Goal: Task Accomplishment & Management: Complete application form

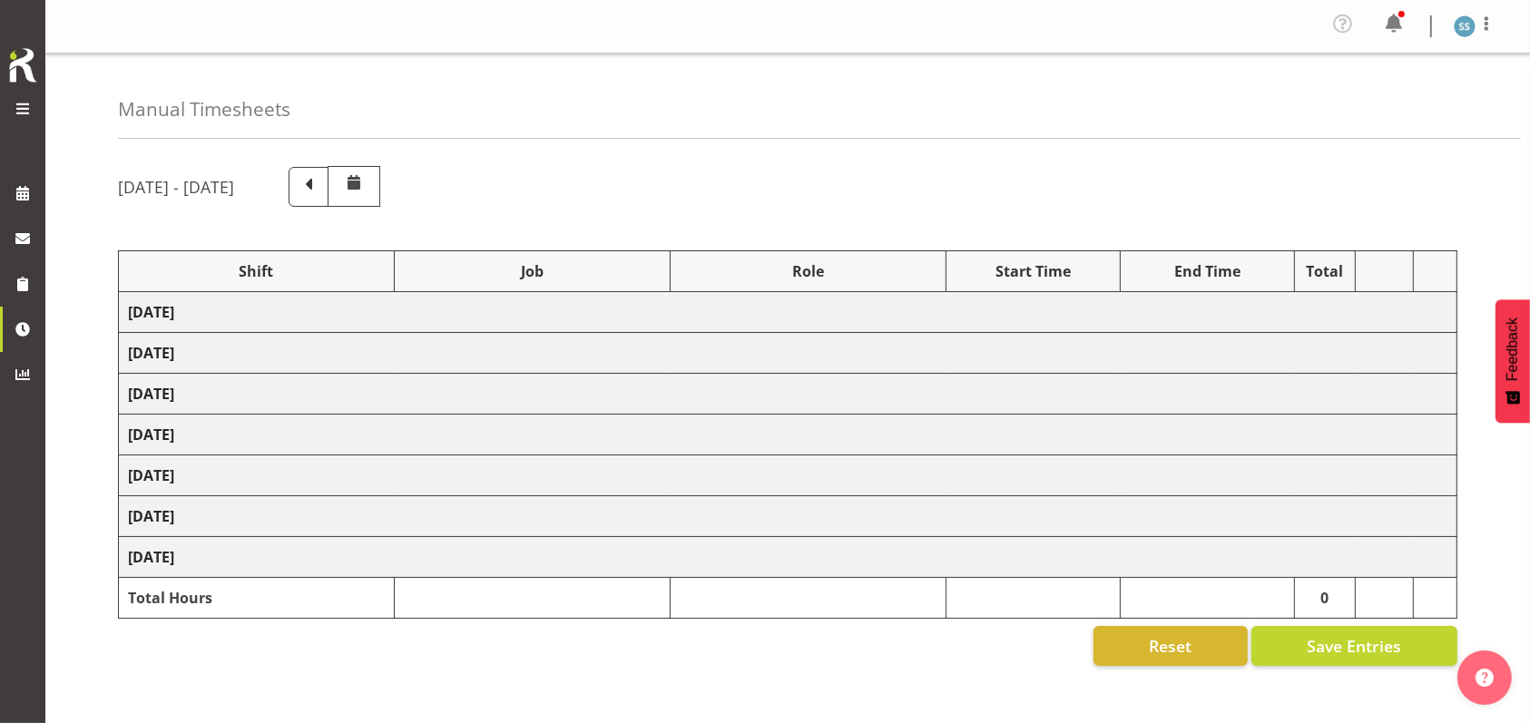
select select "26078"
select select "10576"
select select "47"
select select "26078"
select select "10536"
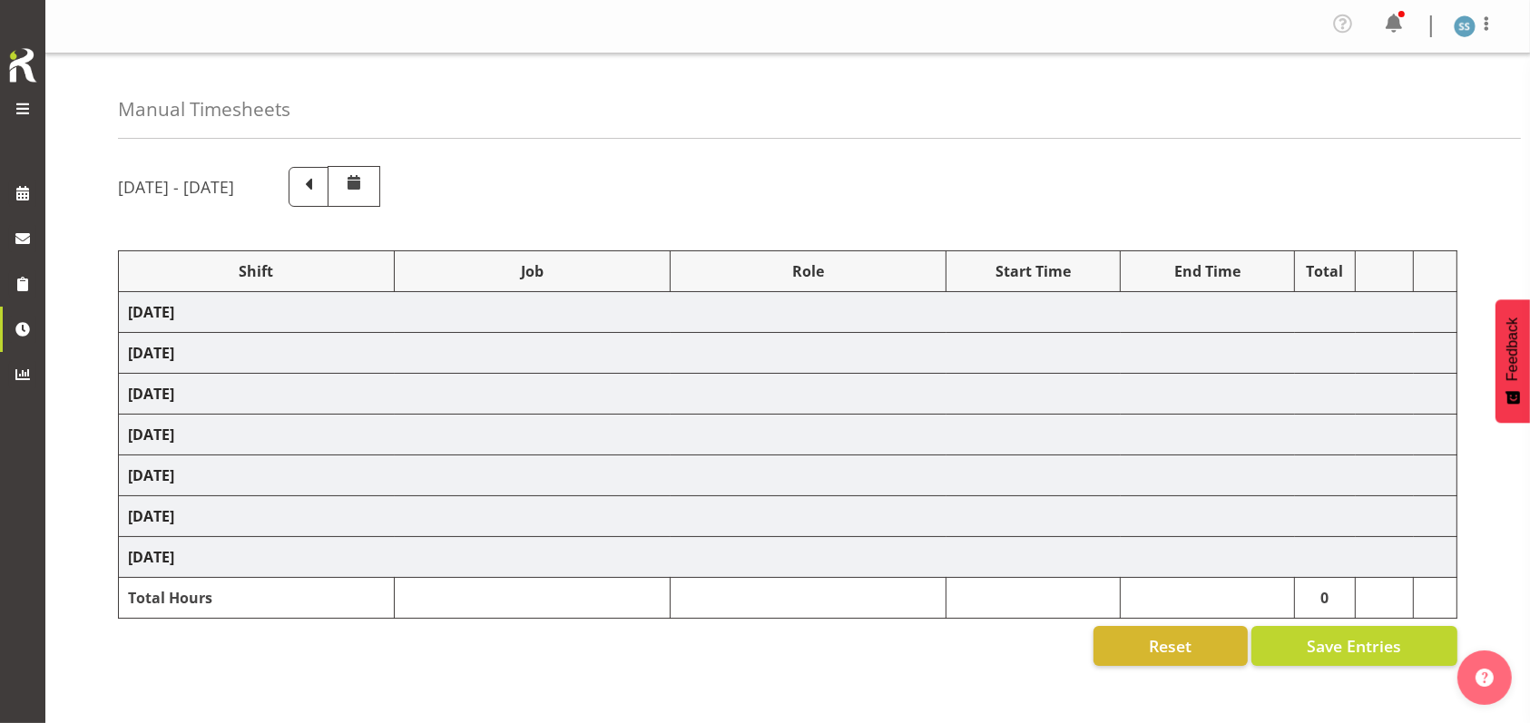
select select "47"
select select "26078"
select select "10576"
select select "47"
select select "26078"
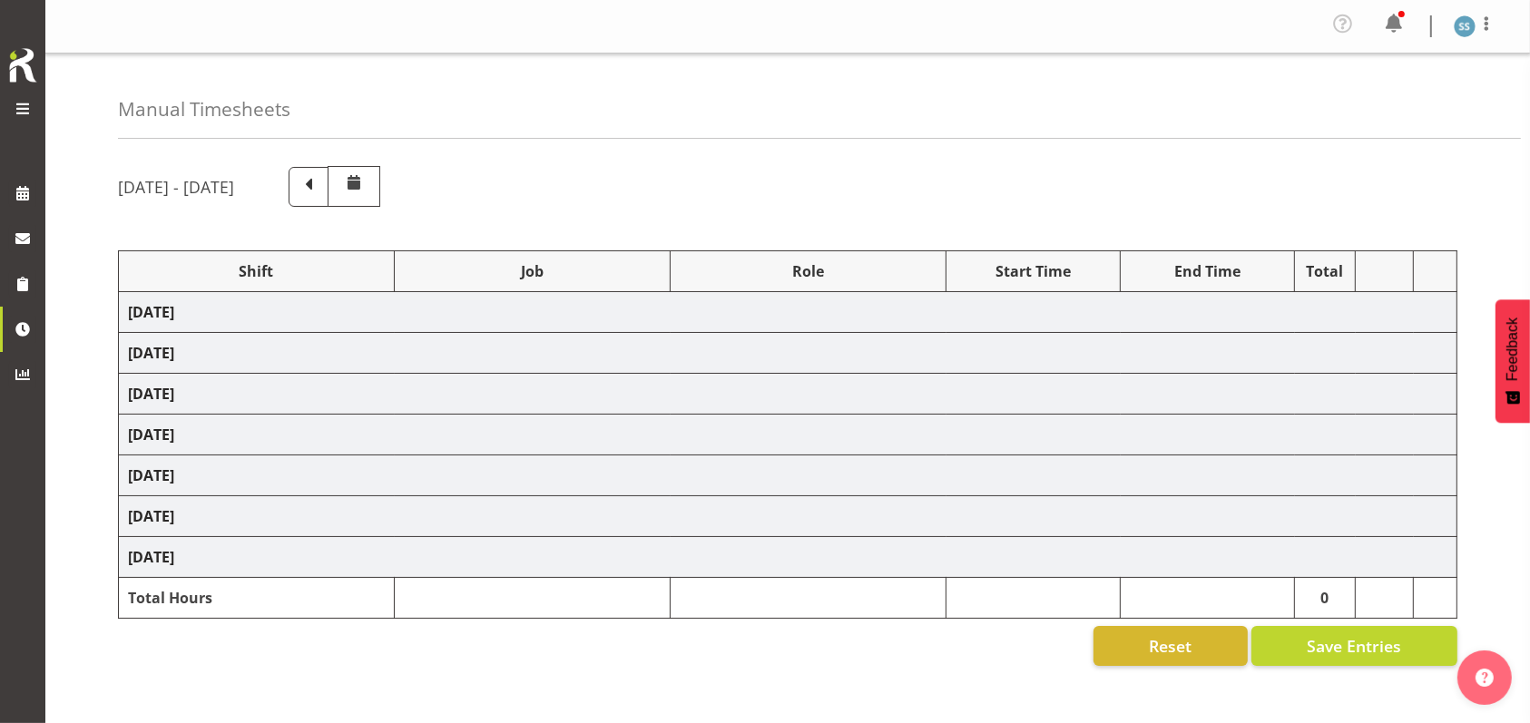
select select "9426"
select select "47"
select select "26078"
select select "10549"
select select "47"
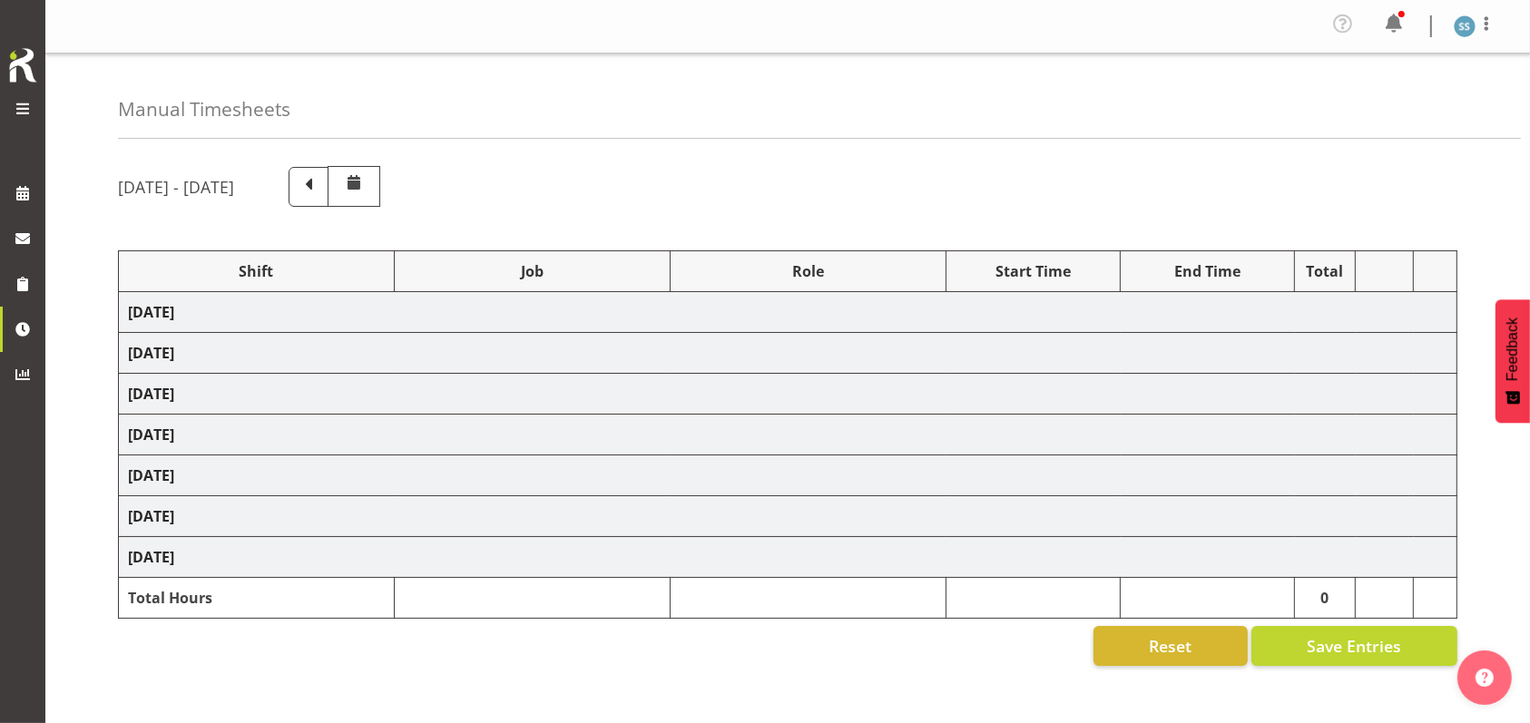
select select "26078"
select select "10576"
select select "47"
select select "48116"
select select "9426"
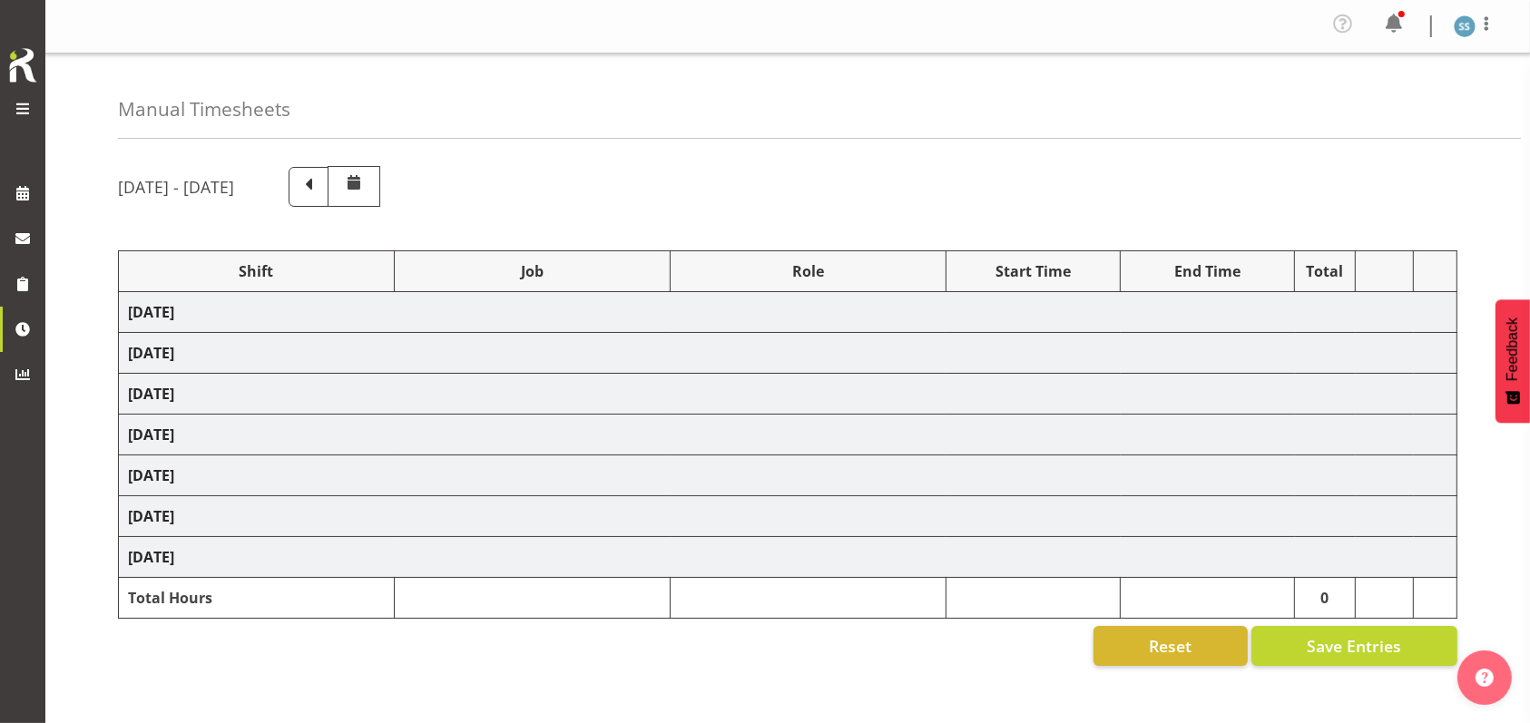
select select "47"
select select "56692"
select select "10499"
select select "47"
select select "26078"
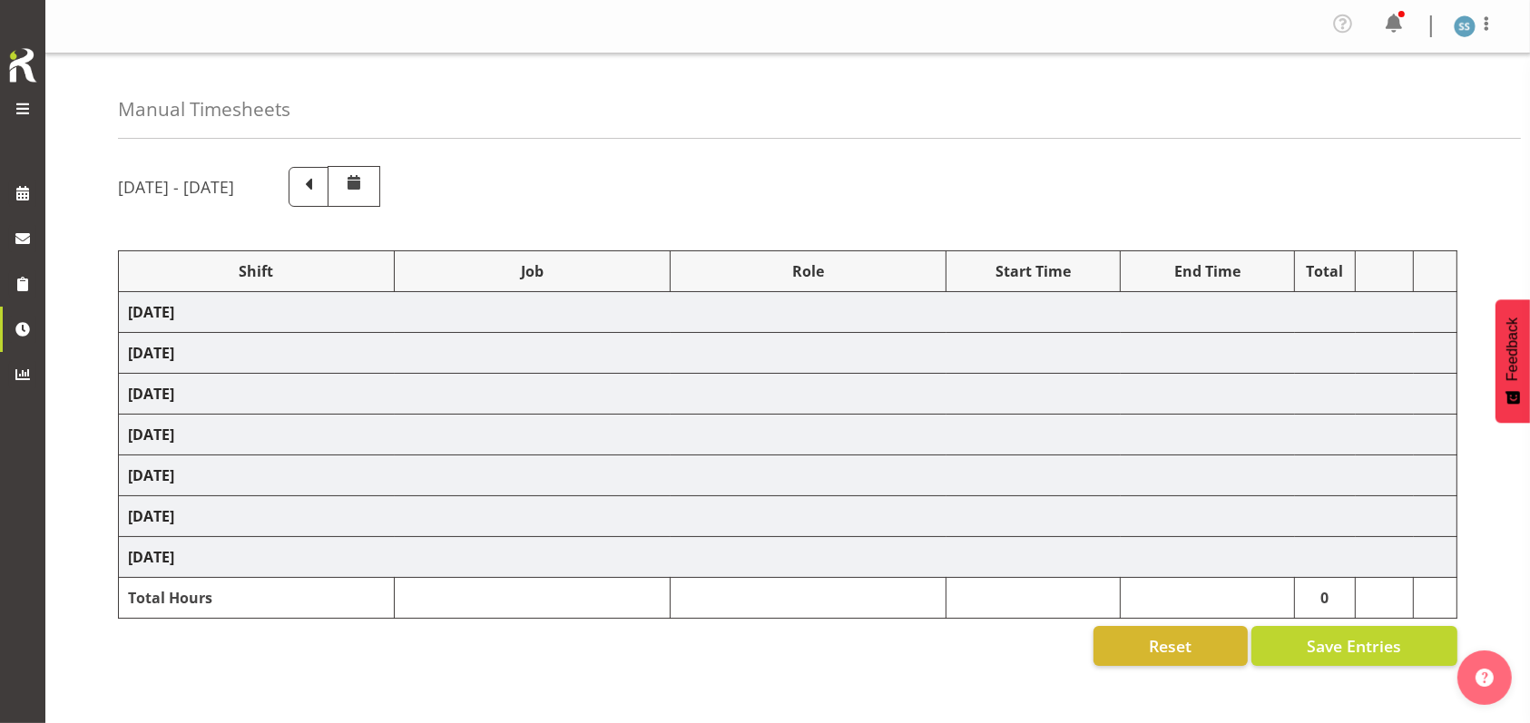
select select "9426"
select select "47"
select select "26078"
select select "10527"
select select "47"
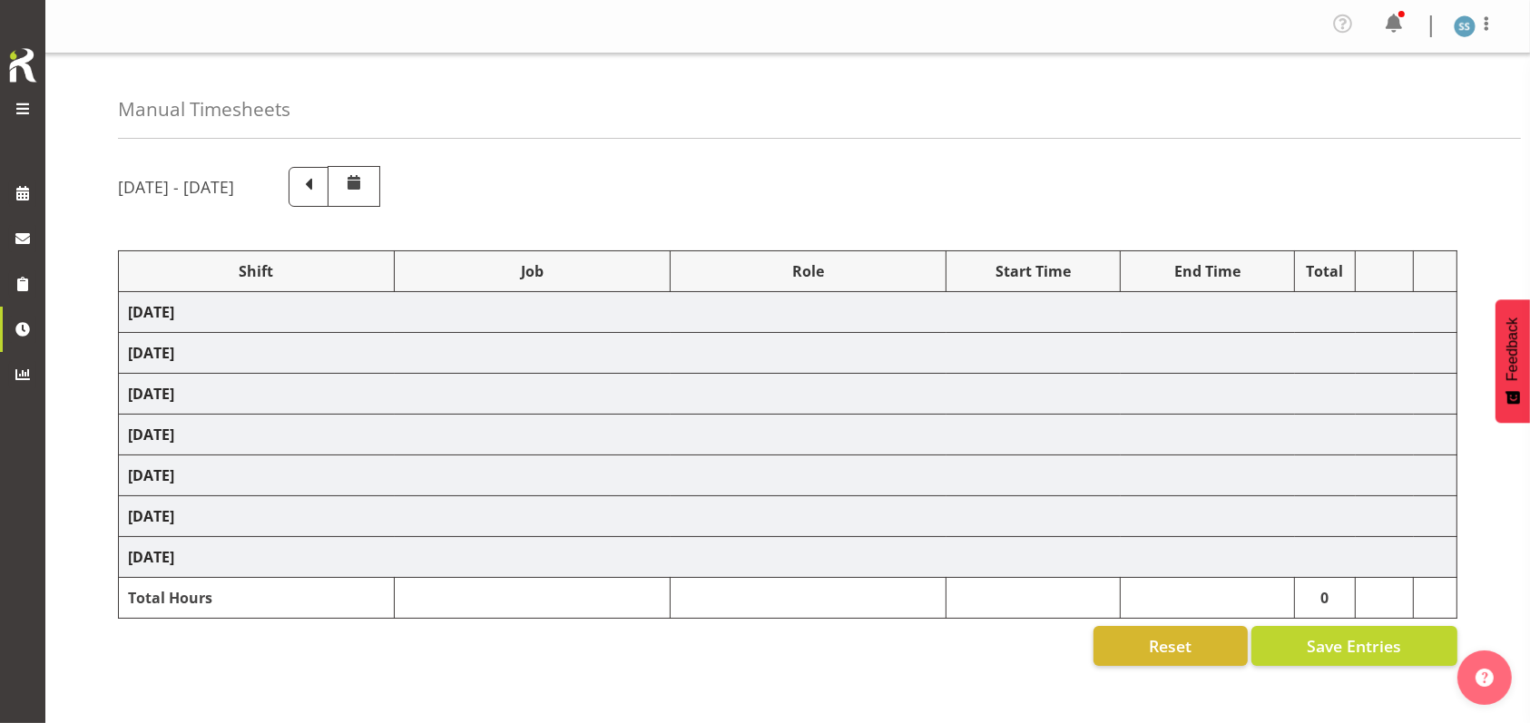
select select "26078"
select select "9426"
select select "47"
select select "48116"
select select "9636"
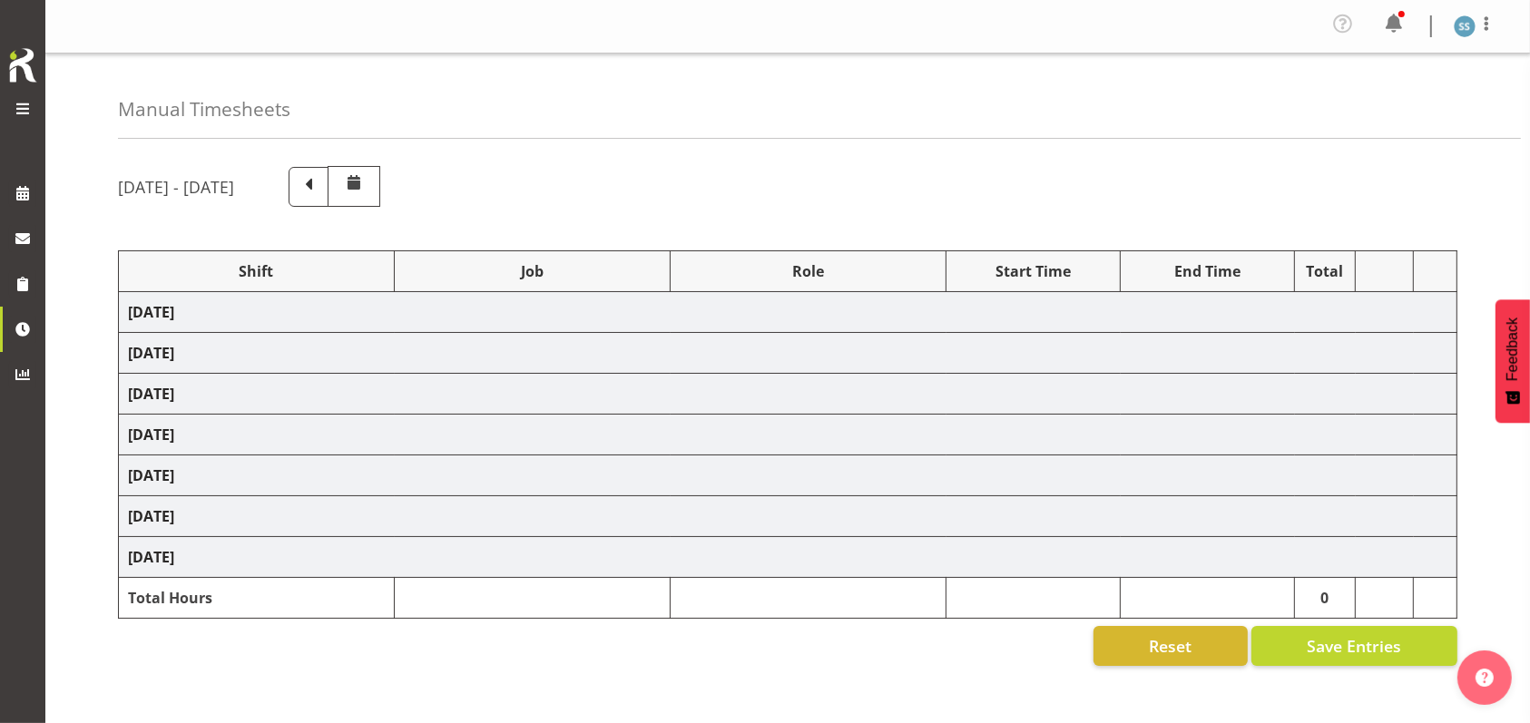
select select "47"
select select "48116"
select select "9426"
select select "47"
select select "48116"
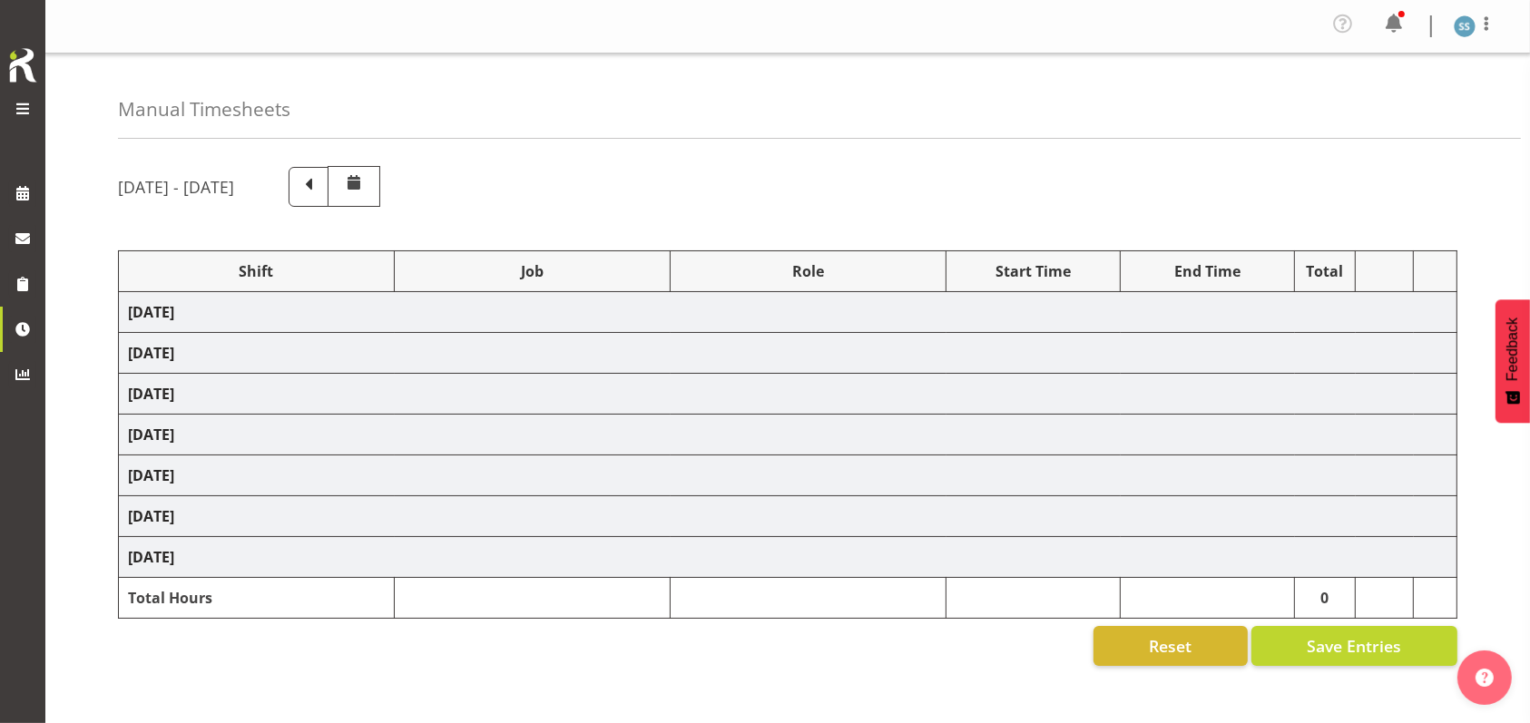
select select "9636"
select select "47"
select select "48116"
select select "9426"
select select "47"
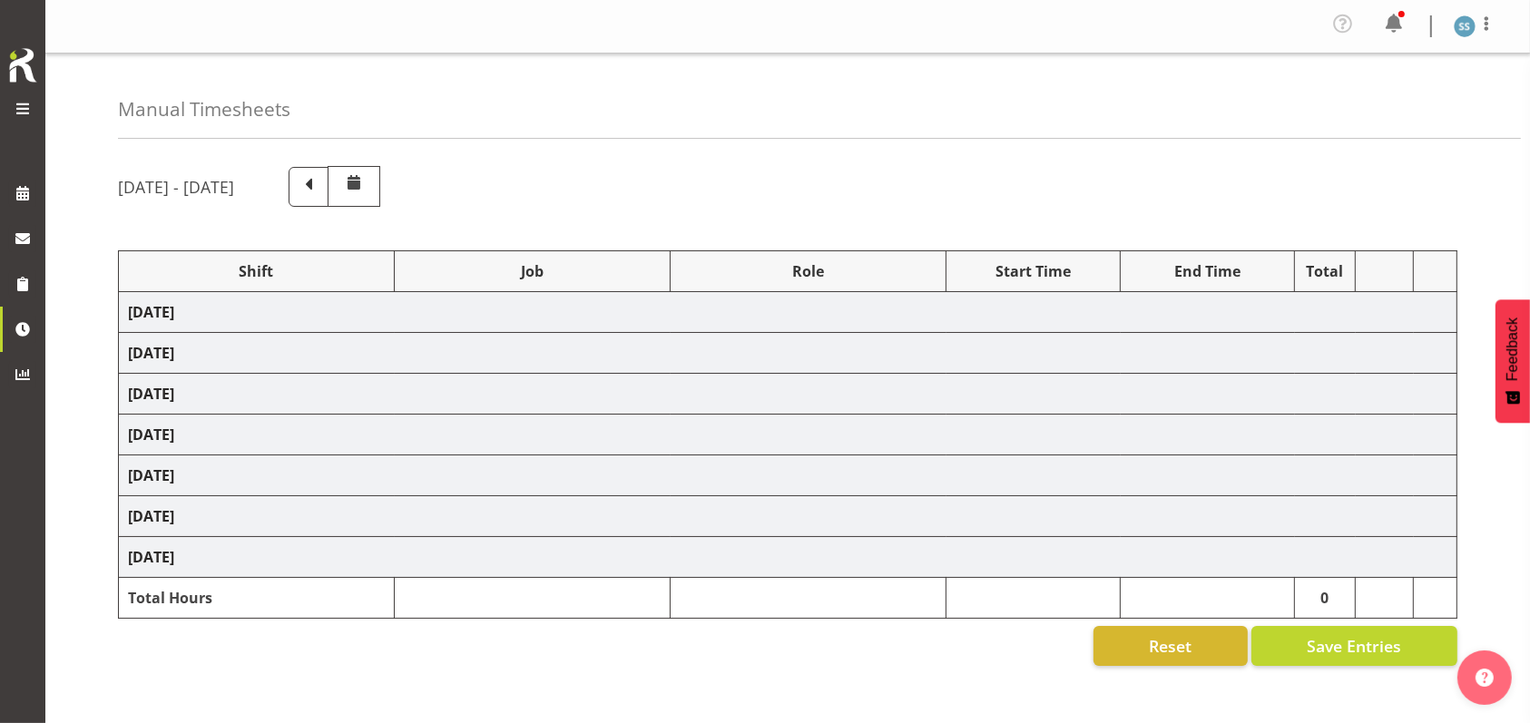
select select "48116"
select select "9636"
select select "47"
select select "56692"
select select "10499"
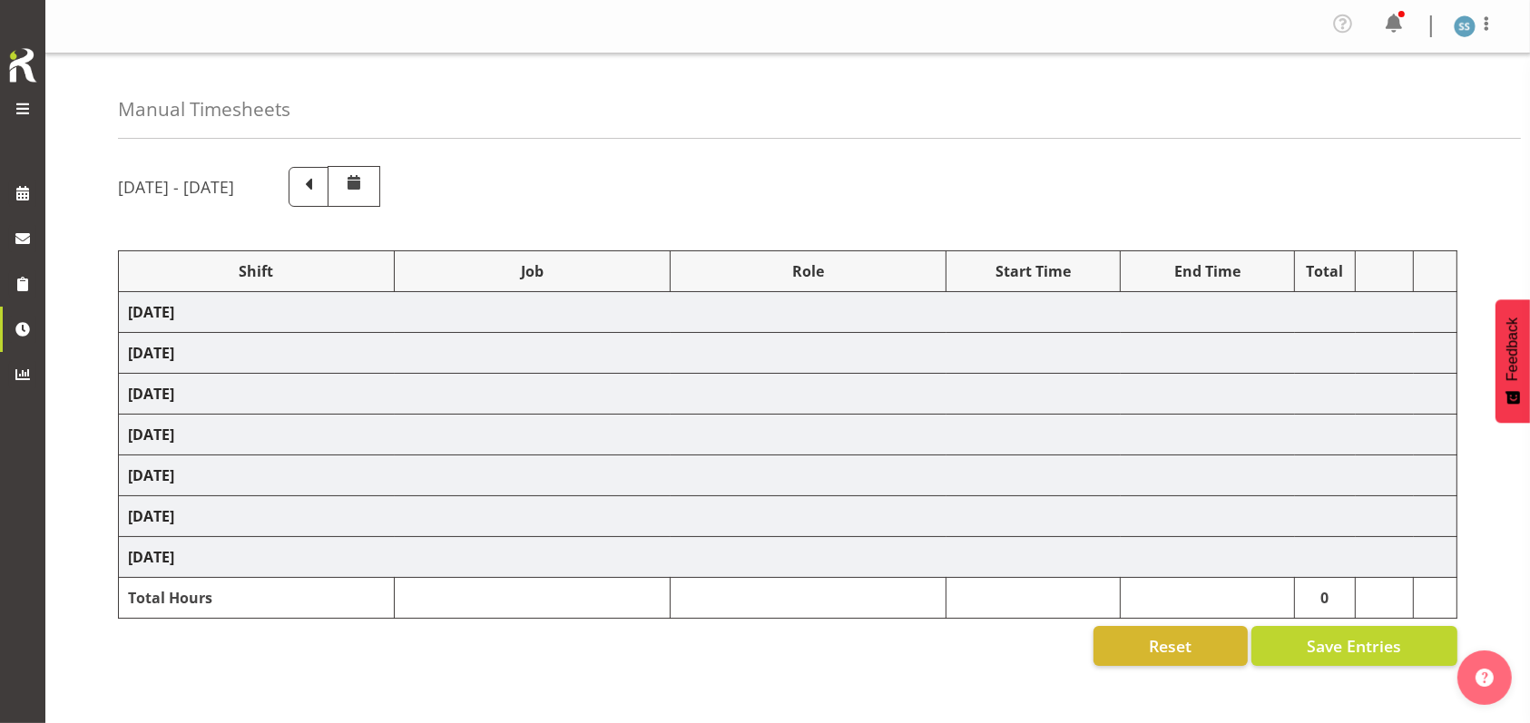
select select "47"
select select "26078"
select select "10527"
select select "47"
select select "48116"
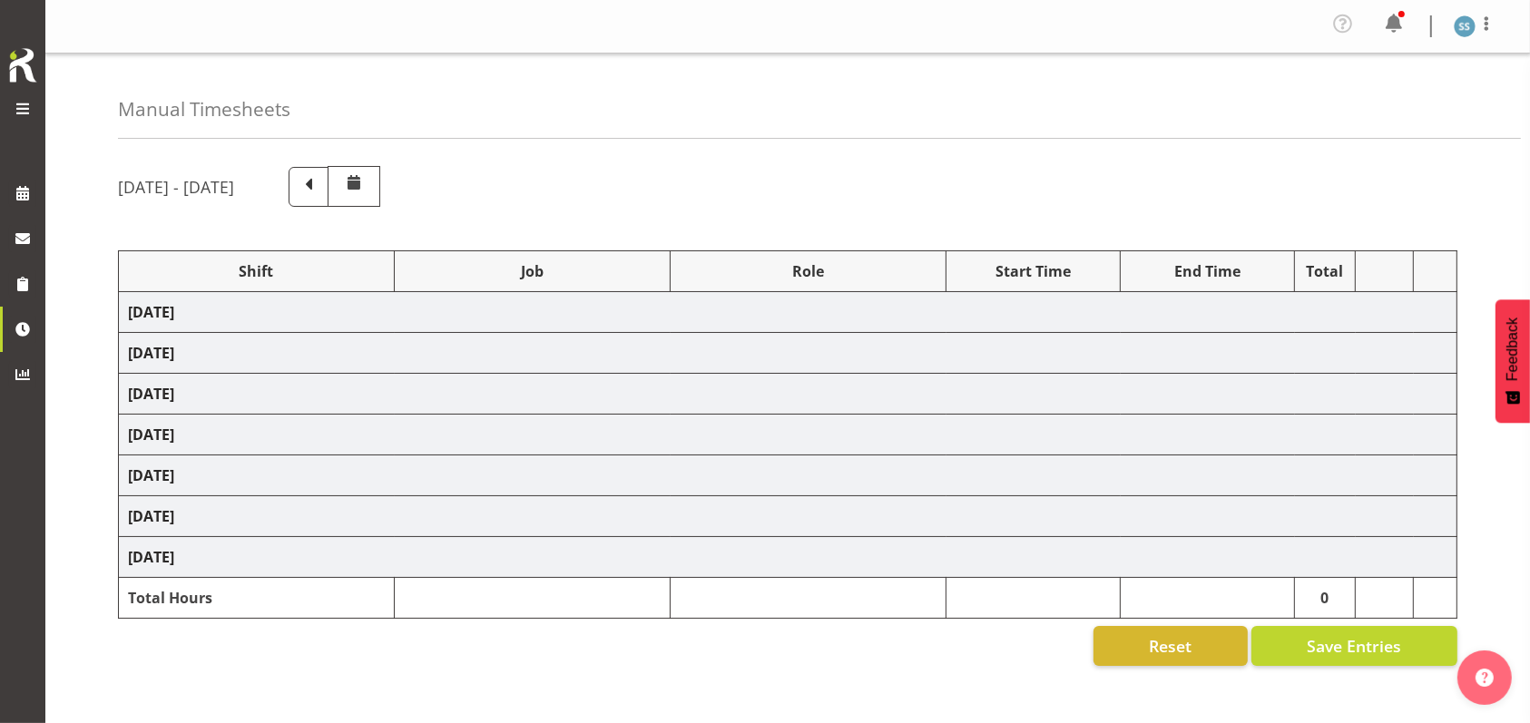
select select "10587"
select select "48116"
select select "9636"
select select "47"
select select "56692"
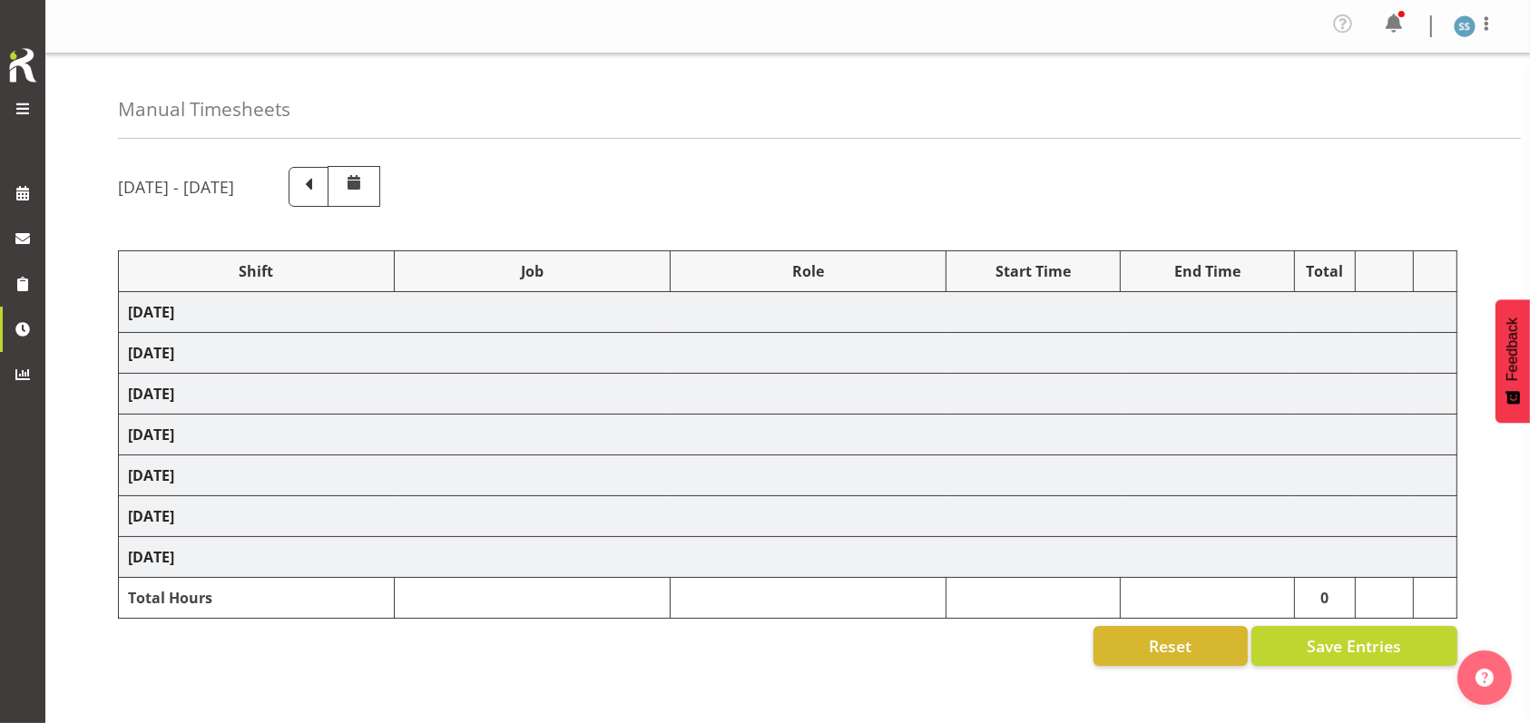
select select "10499"
select select "47"
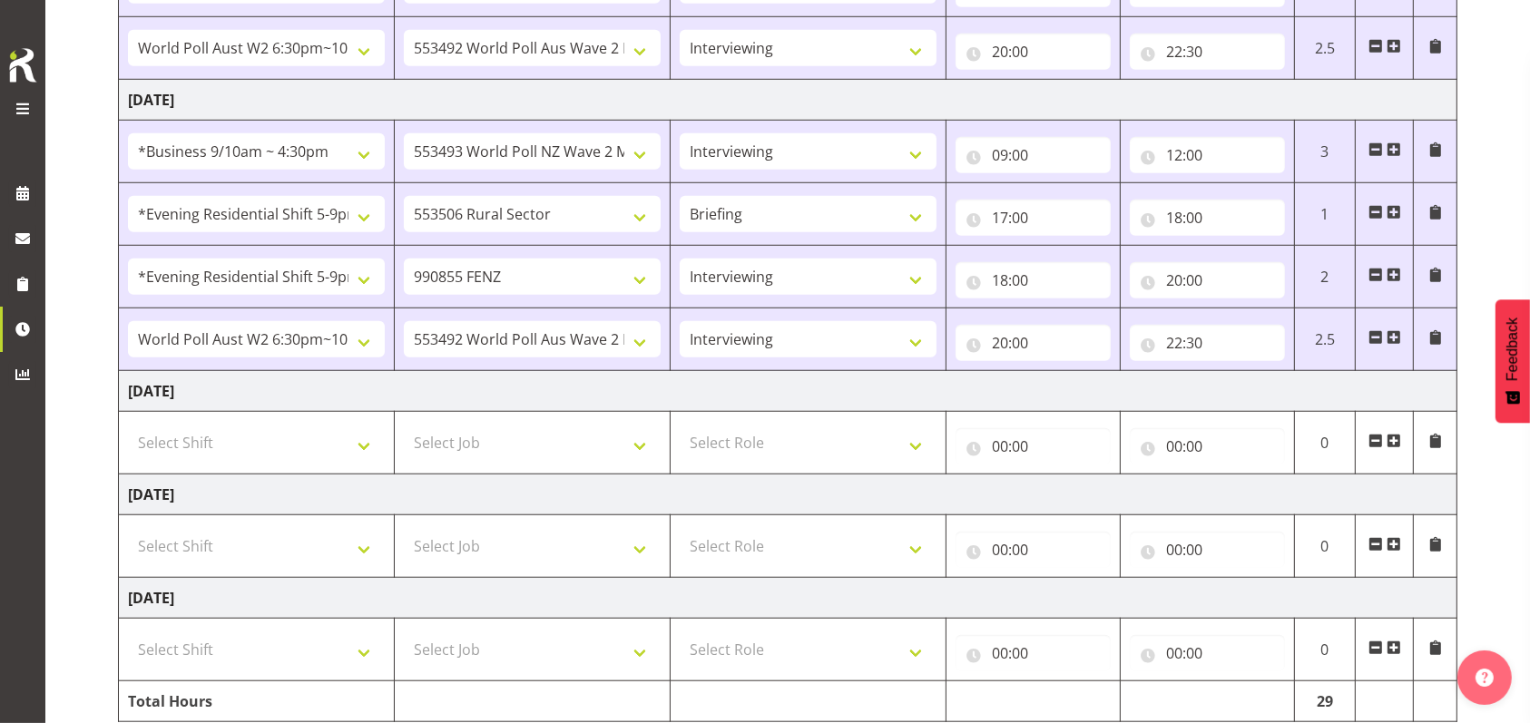
scroll to position [1452, 0]
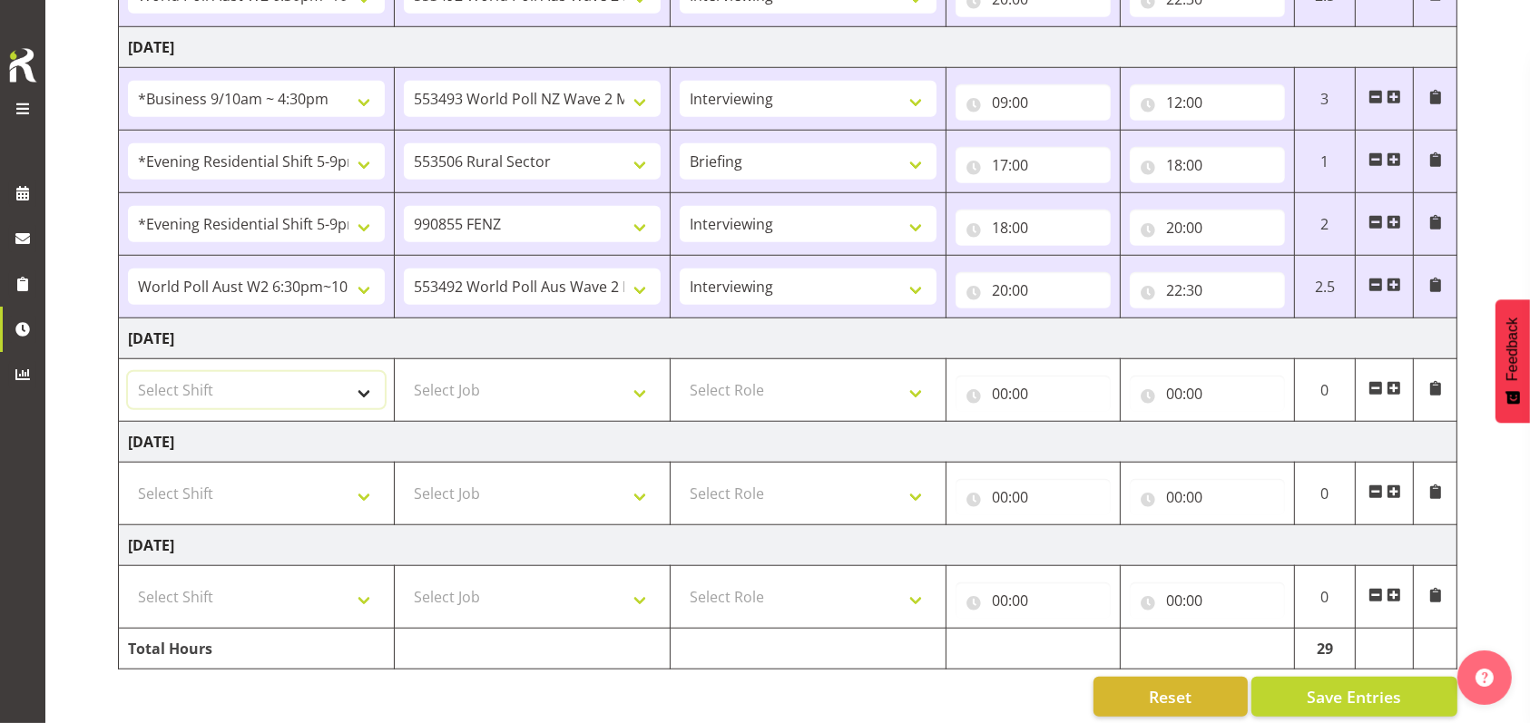
click at [360, 388] on select "Select Shift !!Weekend Residential (Roster IT Shift Label) *Business 9/10am ~ 4…" at bounding box center [256, 390] width 257 height 36
select select "26078"
click at [128, 372] on select "Select Shift !!Weekend Residential (Roster IT Shift Label) *Business 9/10am ~ 4…" at bounding box center [256, 390] width 257 height 36
click at [647, 393] on select "Select Job 550060 IF Admin 553492 World Poll Aus Wave 2 Main 2025 553493 World …" at bounding box center [532, 390] width 257 height 36
select select "10587"
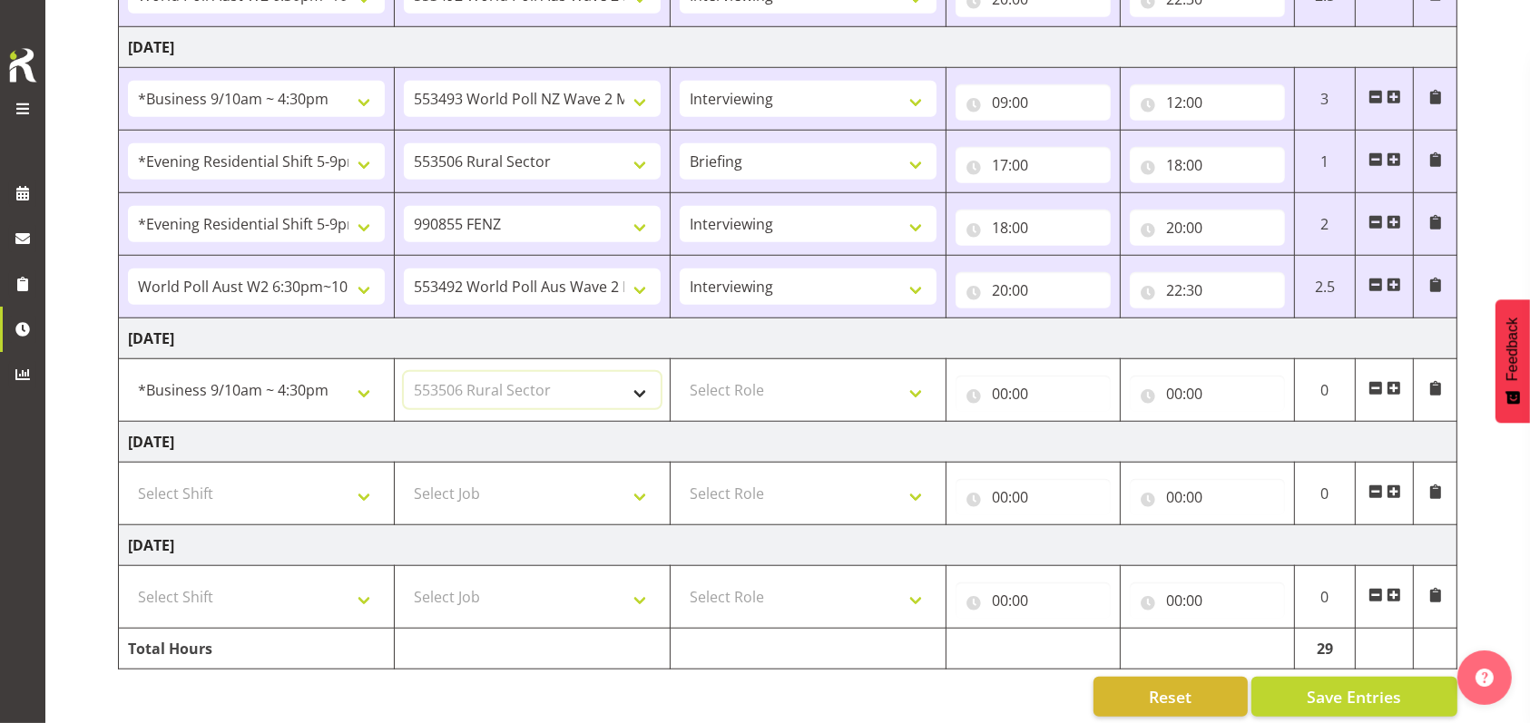
click at [404, 372] on select "Select Job 550060 IF Admin 553492 World Poll Aus Wave 2 Main 2025 553493 World …" at bounding box center [532, 390] width 257 height 36
click at [918, 388] on select "Select Role Briefing Interviewing" at bounding box center [808, 390] width 257 height 36
click at [680, 372] on select "Select Role Briefing Interviewing" at bounding box center [808, 390] width 257 height 36
click at [921, 387] on select "Briefing Interviewing" at bounding box center [808, 390] width 257 height 36
select select "297"
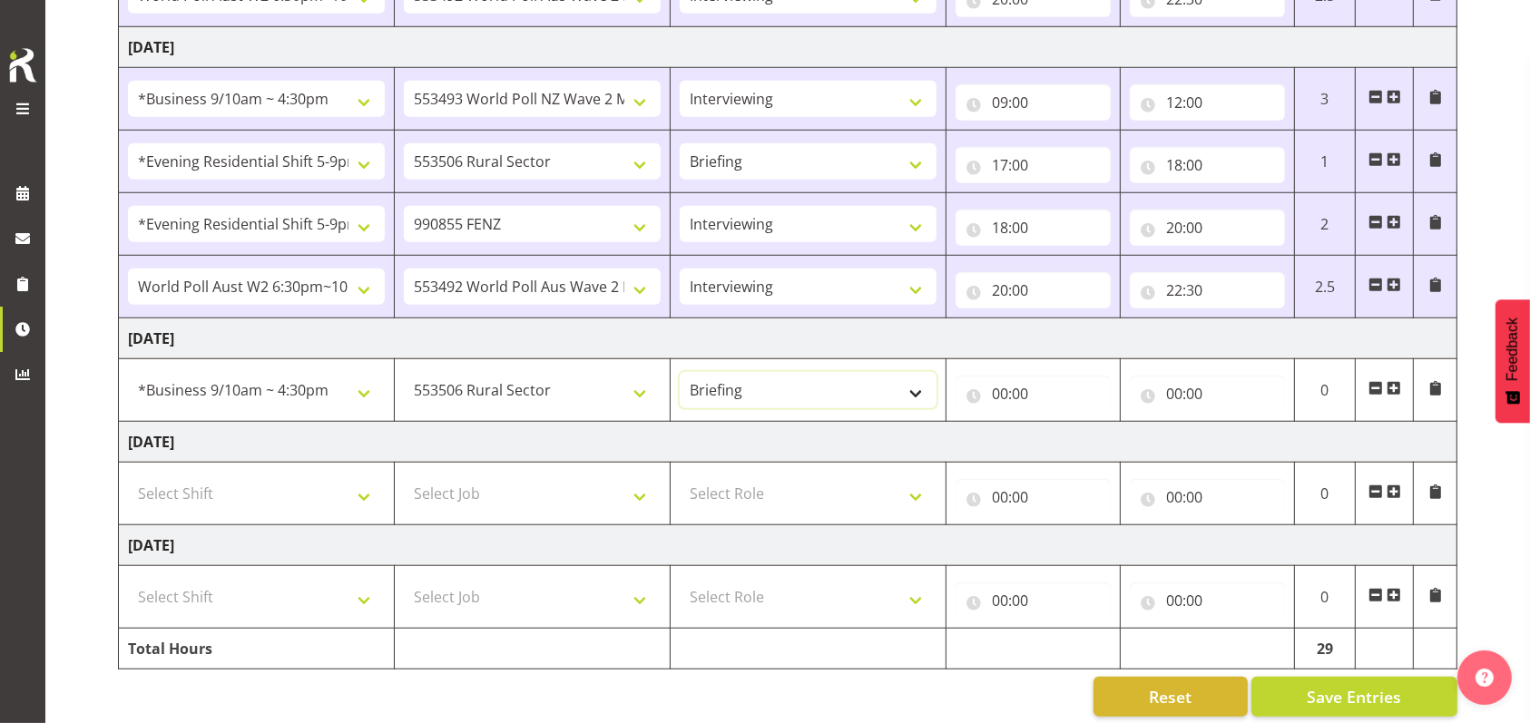
click at [680, 372] on select "Briefing Interviewing" at bounding box center [808, 390] width 257 height 36
click at [1002, 392] on input "00:00" at bounding box center [1032, 394] width 155 height 36
click at [1080, 444] on select "00 01 02 03 04 05 06 07 08 09 10 11 12 13 14 15 16 17 18 19 20 21 22 23" at bounding box center [1079, 441] width 41 height 36
select select "9"
click at [1059, 423] on select "00 01 02 03 04 05 06 07 08 09 10 11 12 13 14 15 16 17 18 19 20 21 22 23" at bounding box center [1079, 441] width 41 height 36
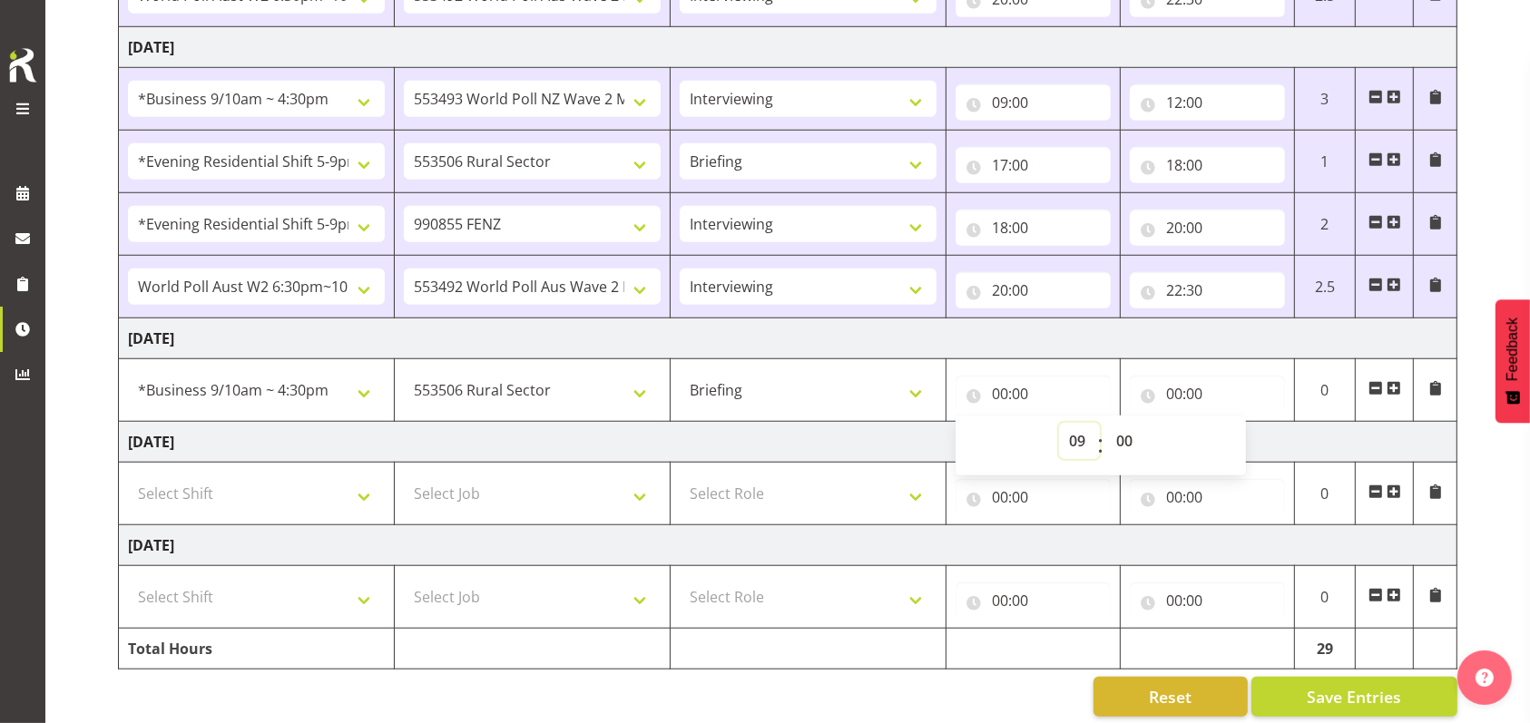
type input "09:00"
click at [1174, 393] on input "00:00" at bounding box center [1207, 394] width 155 height 36
click at [1246, 438] on select "00 01 02 03 04 05 06 07 08 09 10 11 12 13 14 15 16 17 18 19 20 21 22 23" at bounding box center [1253, 441] width 41 height 36
select select "9"
click at [1233, 423] on select "00 01 02 03 04 05 06 07 08 09 10 11 12 13 14 15 16 17 18 19 20 21 22 23" at bounding box center [1253, 441] width 41 height 36
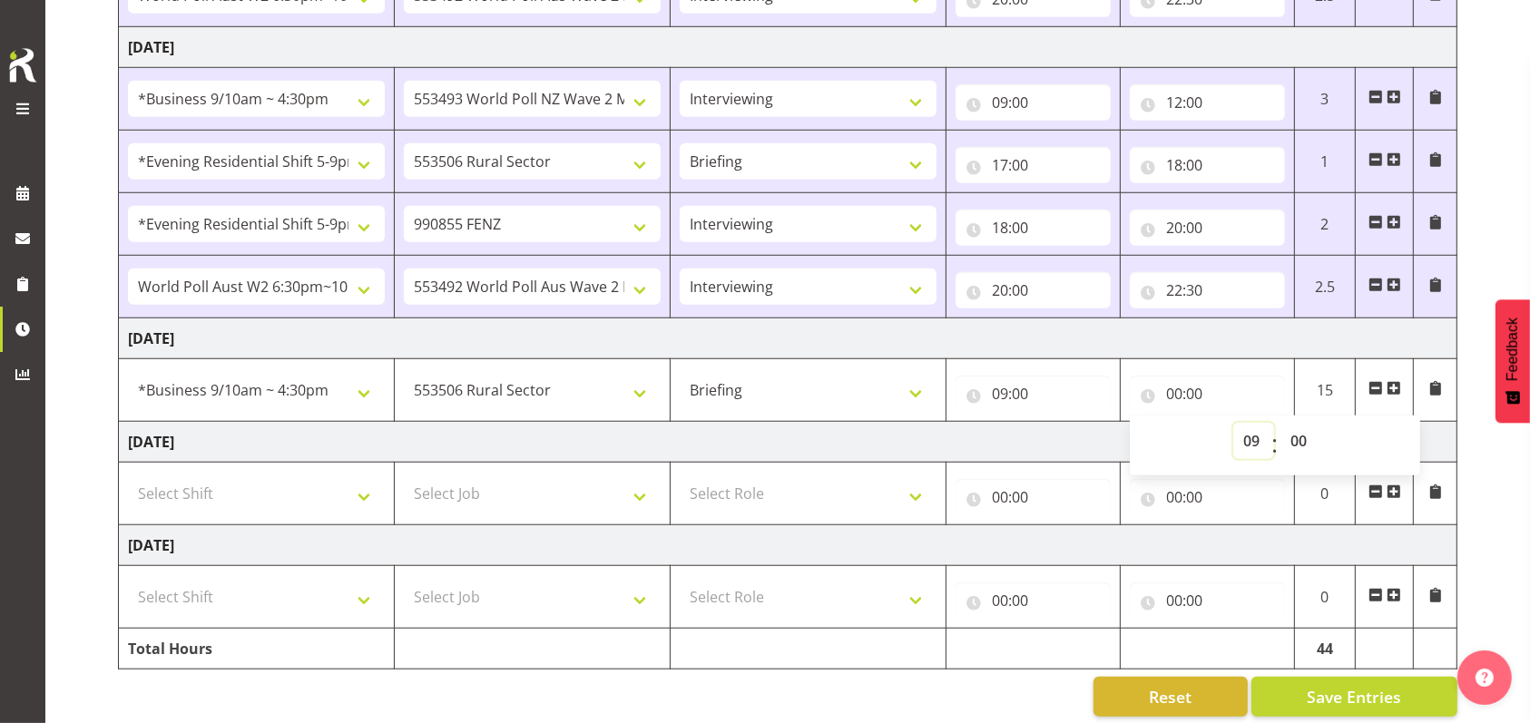
type input "09:00"
click at [1307, 440] on select "00 01 02 03 04 05 06 07 08 09 10 11 12 13 14 15 16 17 18 19 20 21 22 23 24 25 2…" at bounding box center [1300, 441] width 41 height 36
select select "20"
click at [1280, 423] on select "00 01 02 03 04 05 06 07 08 09 10 11 12 13 14 15 16 17 18 19 20 21 22 23 24 25 2…" at bounding box center [1300, 441] width 41 height 36
type input "09:20"
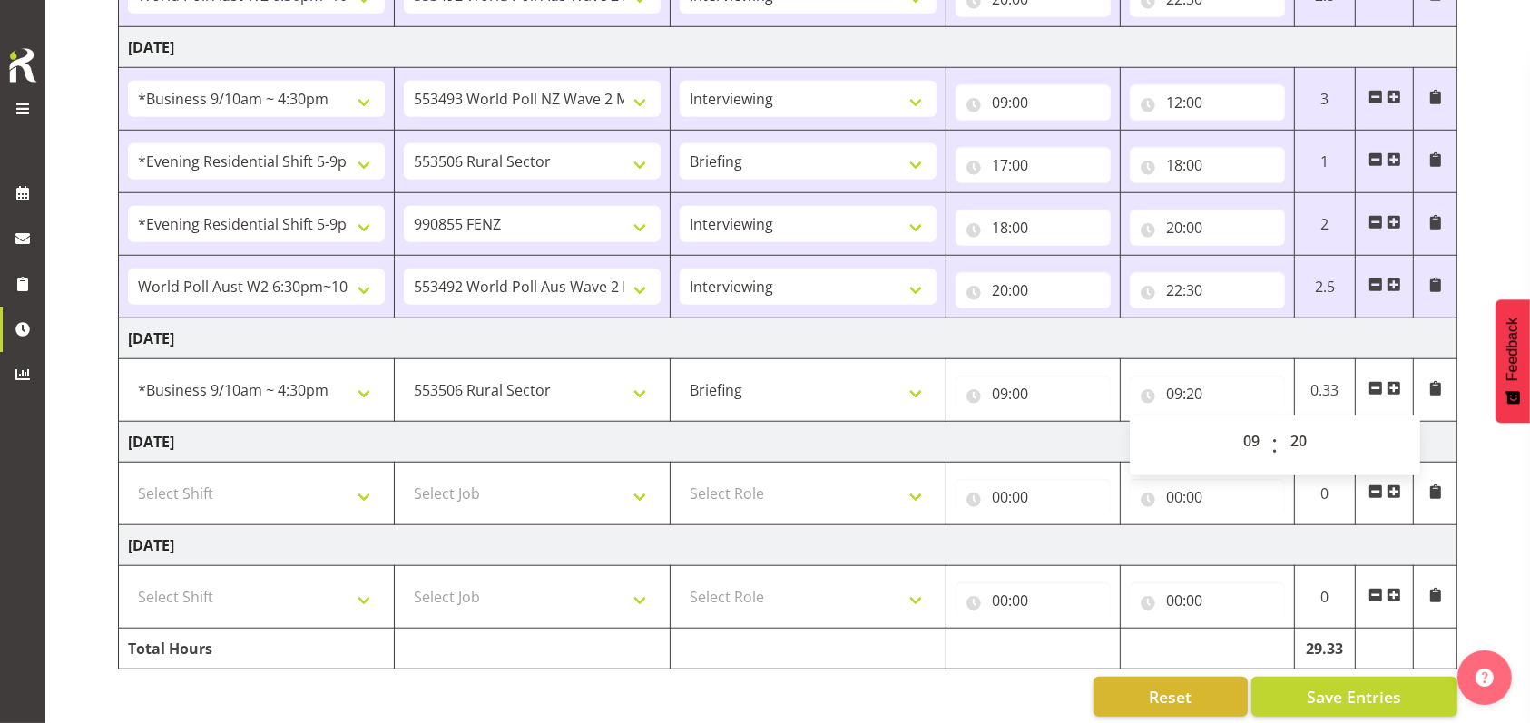
click at [1393, 385] on span at bounding box center [1393, 388] width 15 height 15
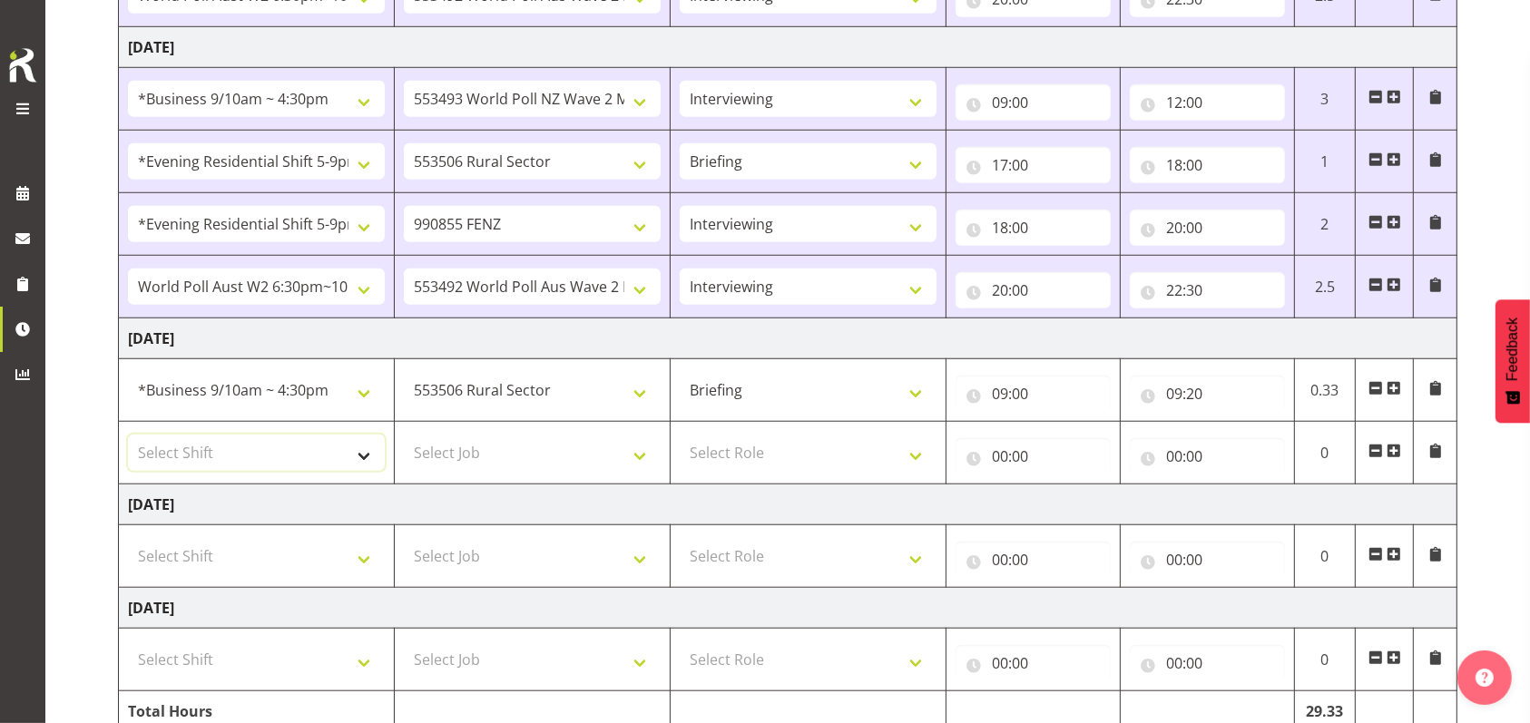
click at [363, 446] on select "Select Shift !!Weekend Residential (Roster IT Shift Label) *Business 9/10am ~ 4…" at bounding box center [256, 453] width 257 height 36
select select "26078"
click at [128, 435] on select "Select Shift !!Weekend Residential (Roster IT Shift Label) *Business 9/10am ~ 4…" at bounding box center [256, 453] width 257 height 36
click at [641, 465] on select "Select Job 550060 IF Admin 553492 World Poll Aus Wave 2 Main 2025 553493 World …" at bounding box center [532, 453] width 257 height 36
select select "10587"
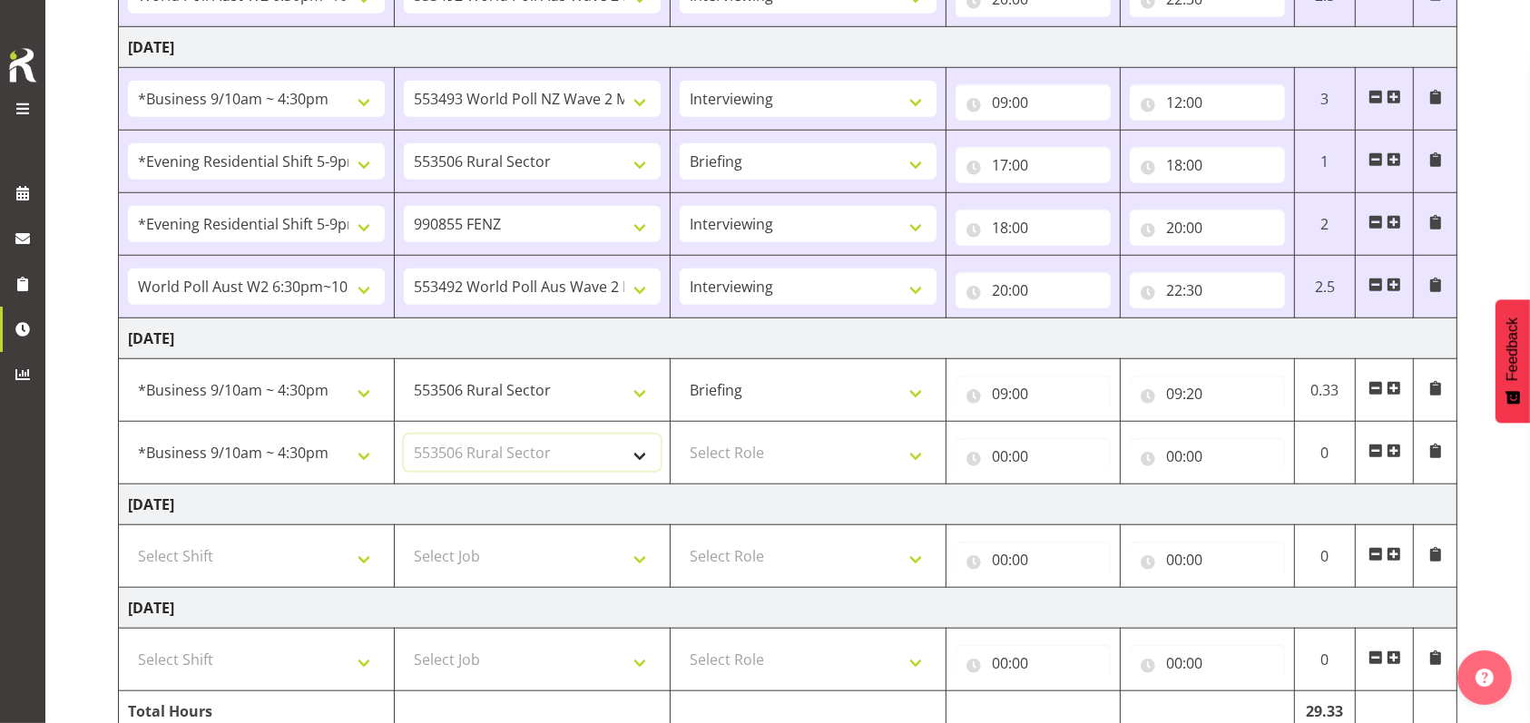
click at [404, 435] on select "Select Job 550060 IF Admin 553492 World Poll Aus Wave 2 Main 2025 553493 World …" at bounding box center [532, 453] width 257 height 36
click at [909, 453] on select "Select Role Briefing Interviewing" at bounding box center [808, 453] width 257 height 36
select select "47"
click at [680, 435] on select "Select Role Briefing Interviewing" at bounding box center [808, 453] width 257 height 36
click at [1003, 453] on input "00:00" at bounding box center [1032, 456] width 155 height 36
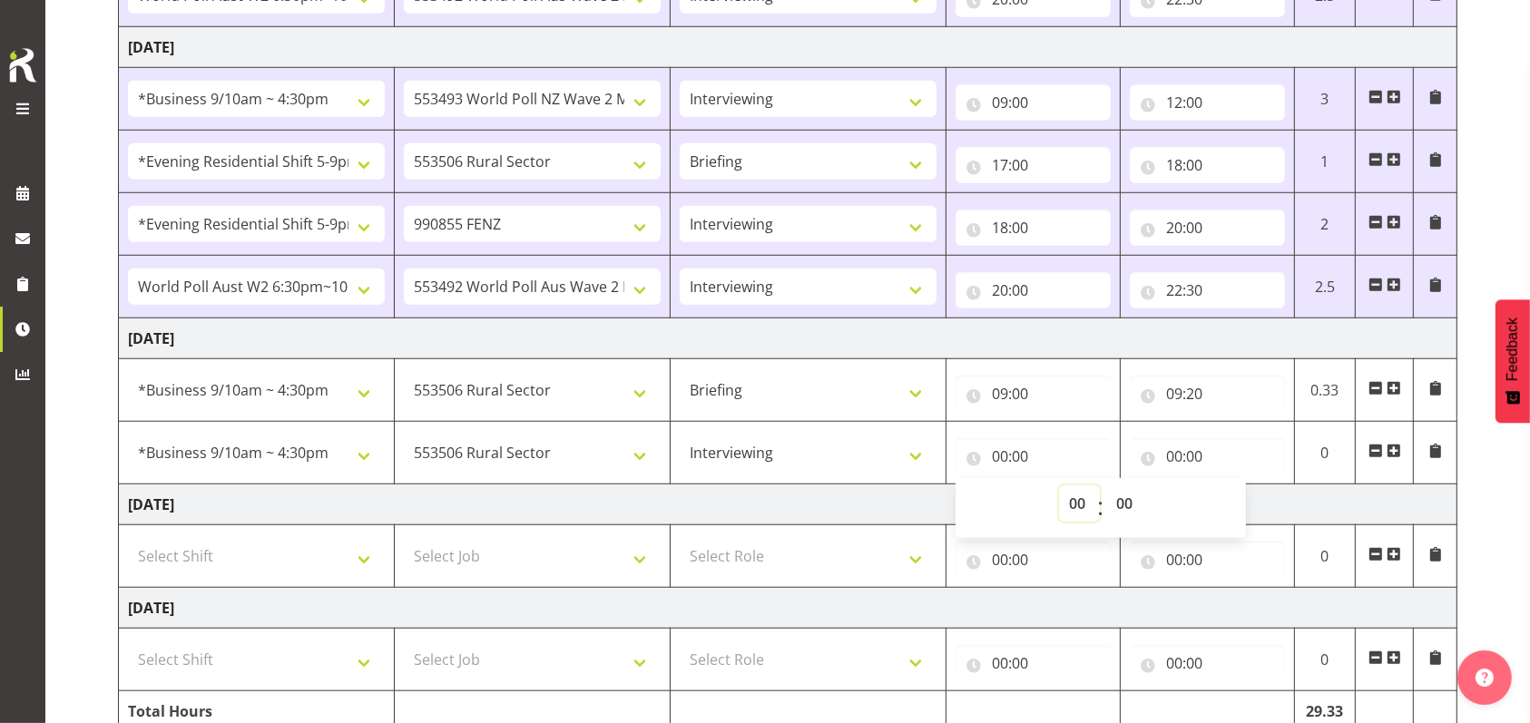
click at [1074, 492] on select "00 01 02 03 04 05 06 07 08 09 10 11 12 13 14 15 16 17 18 19 20 21 22 23" at bounding box center [1079, 503] width 41 height 36
select select "9"
click at [1059, 485] on select "00 01 02 03 04 05 06 07 08 09 10 11 12 13 14 15 16 17 18 19 20 21 22 23" at bounding box center [1079, 503] width 41 height 36
type input "09:00"
click at [1118, 497] on select "00 01 02 03 04 05 06 07 08 09 10 11 12 13 14 15 16 17 18 19 20 21 22 23 24 25 2…" at bounding box center [1126, 503] width 41 height 36
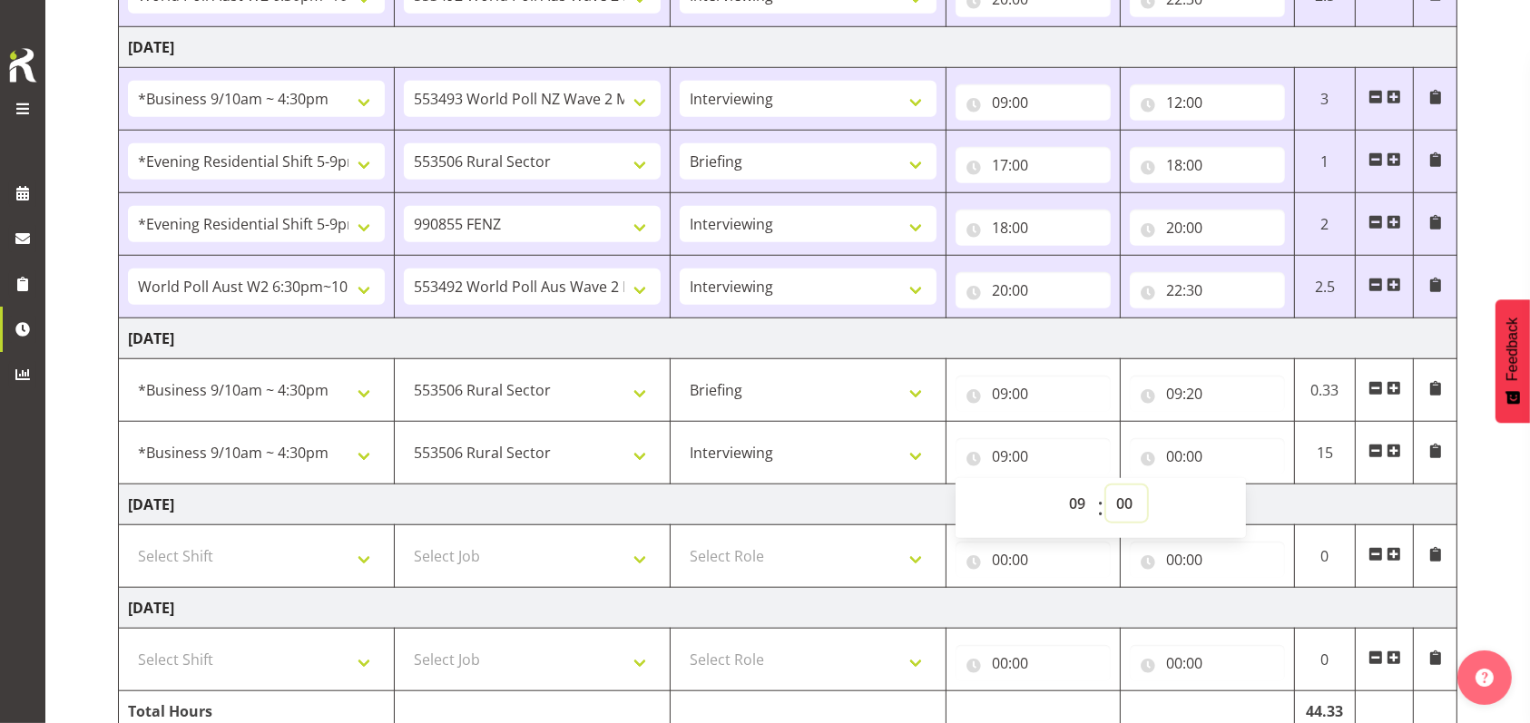
select select "20"
click at [1106, 485] on select "00 01 02 03 04 05 06 07 08 09 10 11 12 13 14 15 16 17 18 19 20 21 22 23 24 25 2…" at bounding box center [1126, 503] width 41 height 36
type input "09:20"
click at [1176, 456] on input "00:00" at bounding box center [1207, 456] width 155 height 36
click at [1251, 497] on select "00 01 02 03 04 05 06 07 08 09 10 11 12 13 14 15 16 17 18 19 20 21 22 23" at bounding box center [1253, 503] width 41 height 36
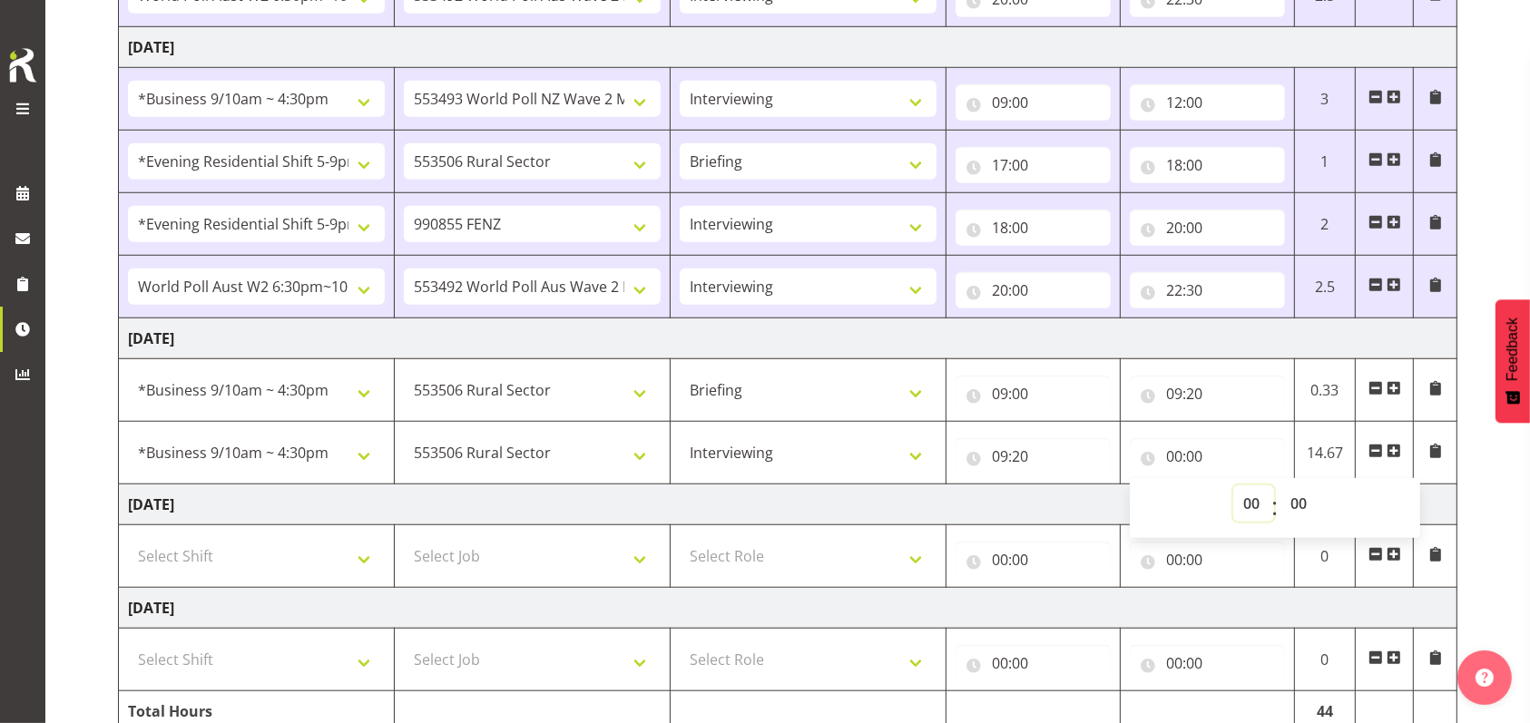
select select "12"
click at [1233, 485] on select "00 01 02 03 04 05 06 07 08 09 10 11 12 13 14 15 16 17 18 19 20 21 22 23" at bounding box center [1253, 503] width 41 height 36
type input "12:00"
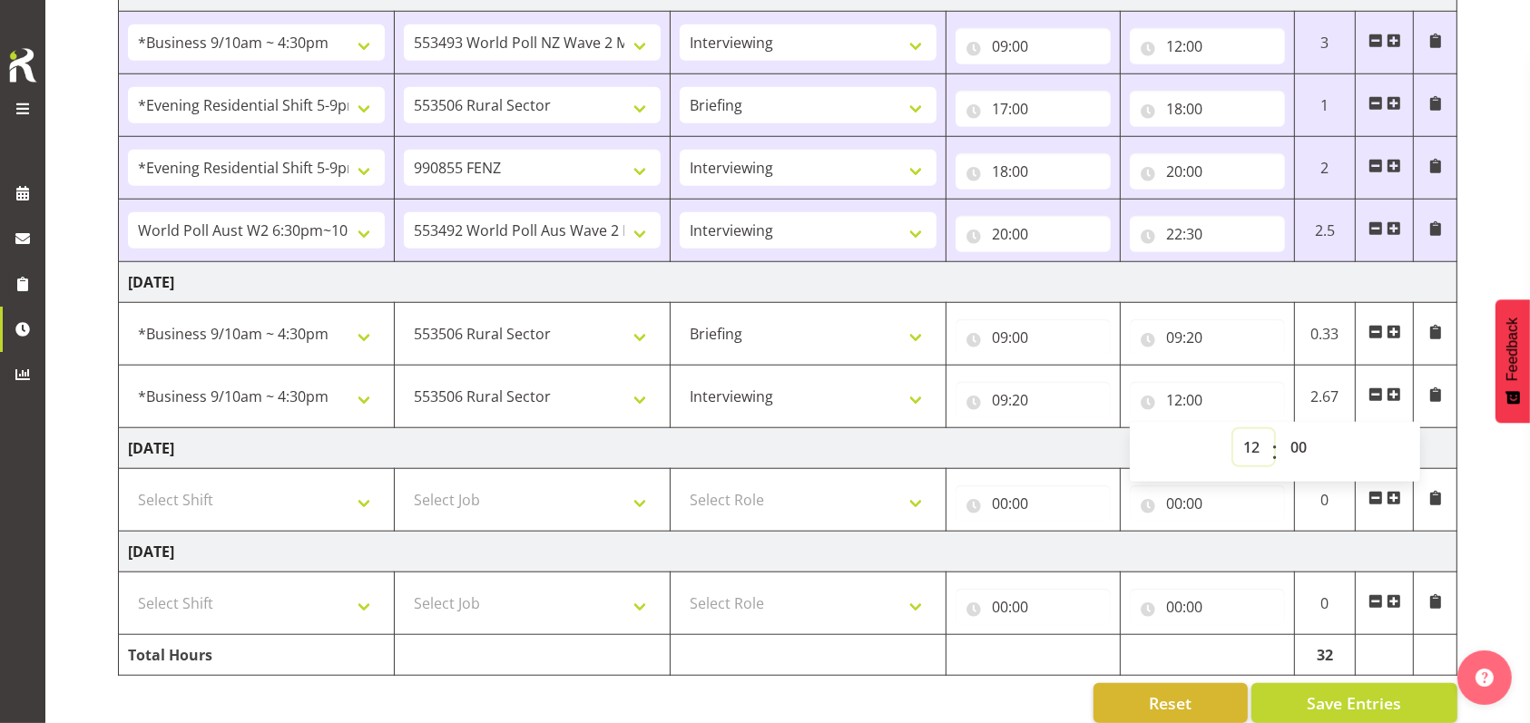
scroll to position [1536, 0]
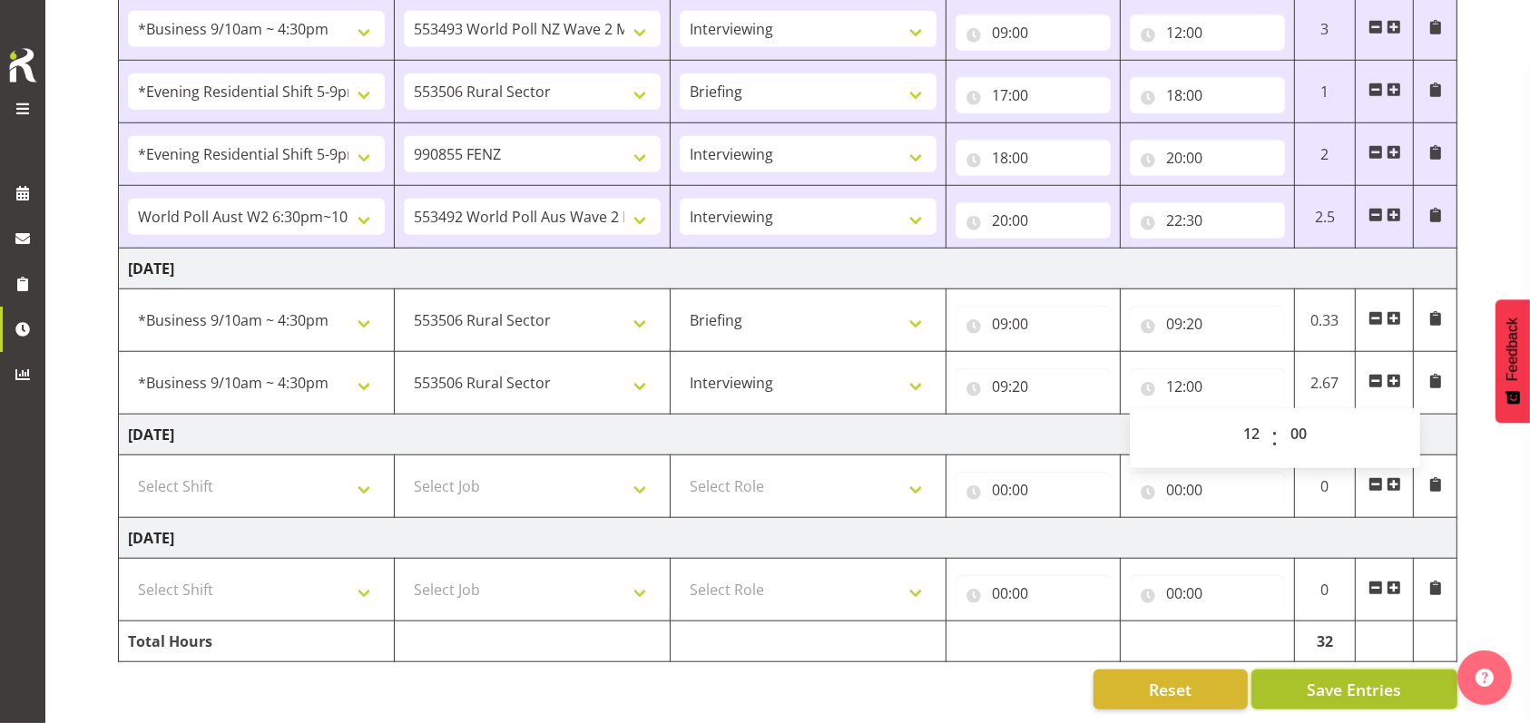
click at [1371, 678] on span "Save Entries" at bounding box center [1354, 690] width 94 height 24
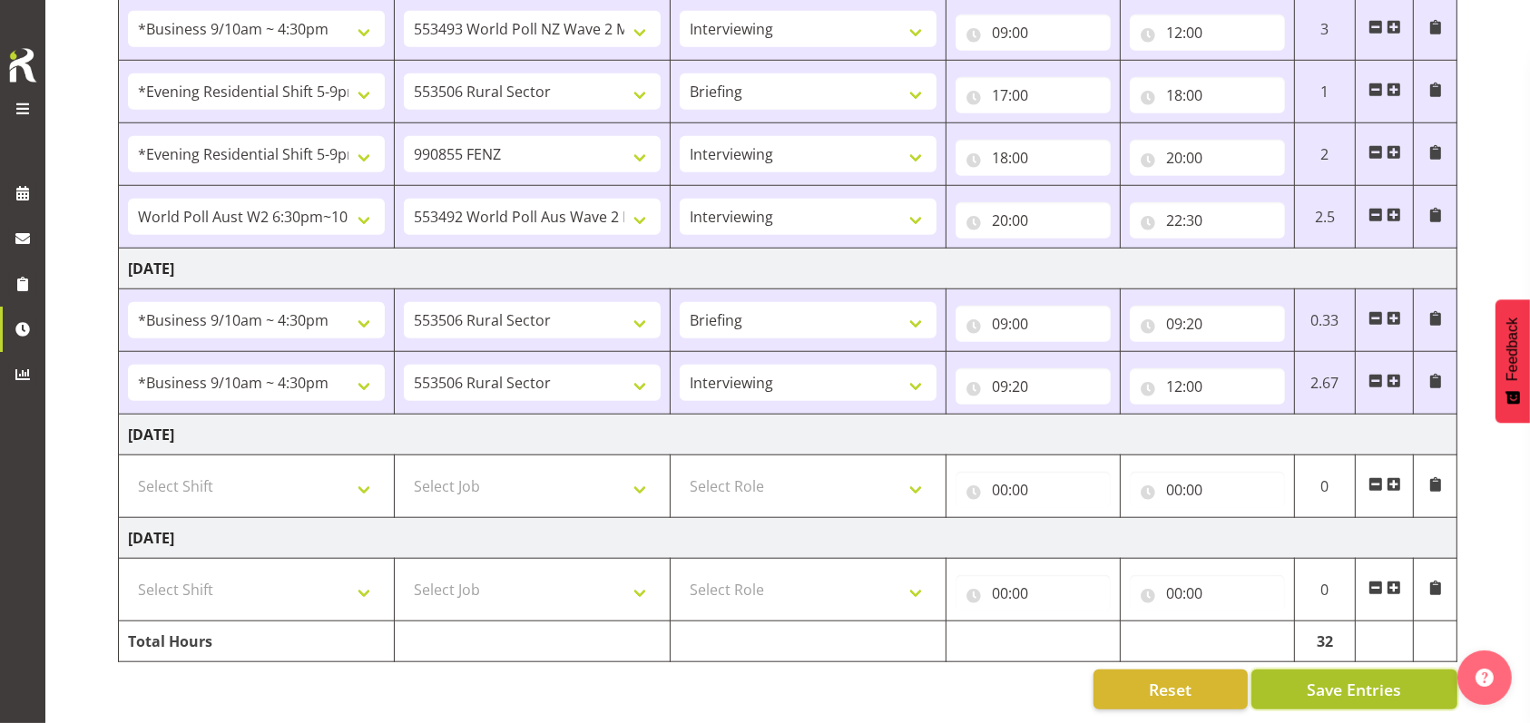
click at [1361, 678] on span "Save Entries" at bounding box center [1354, 690] width 94 height 24
